Goal: Go to known website: Go to known website

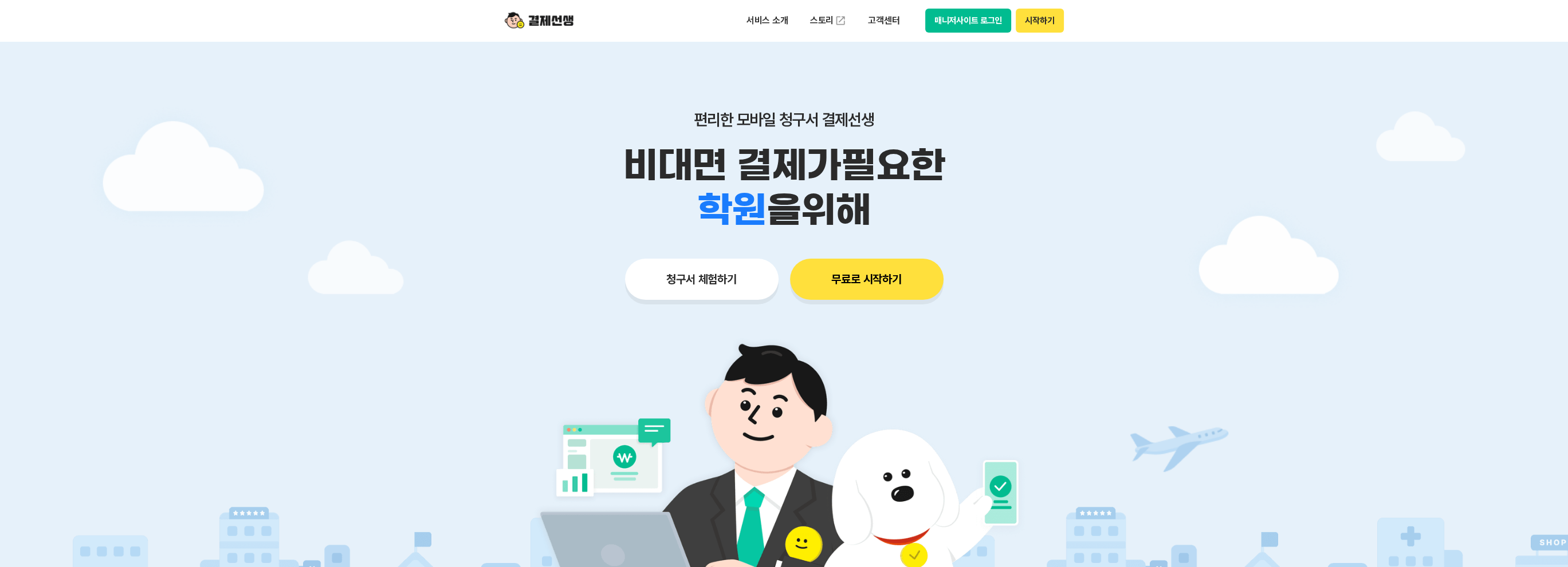
click at [992, 14] on button "매니저사이트 로그인" at bounding box center [969, 21] width 87 height 24
click at [939, 17] on button "매니저사이트 로그인" at bounding box center [969, 21] width 87 height 24
